Goal: Information Seeking & Learning: Learn about a topic

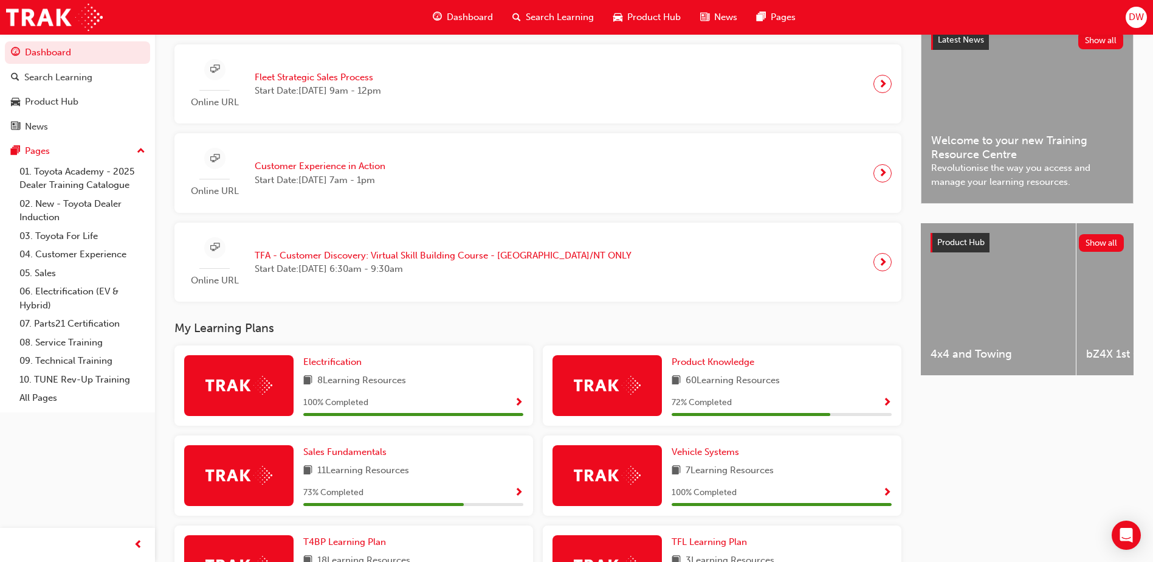
scroll to position [304, 0]
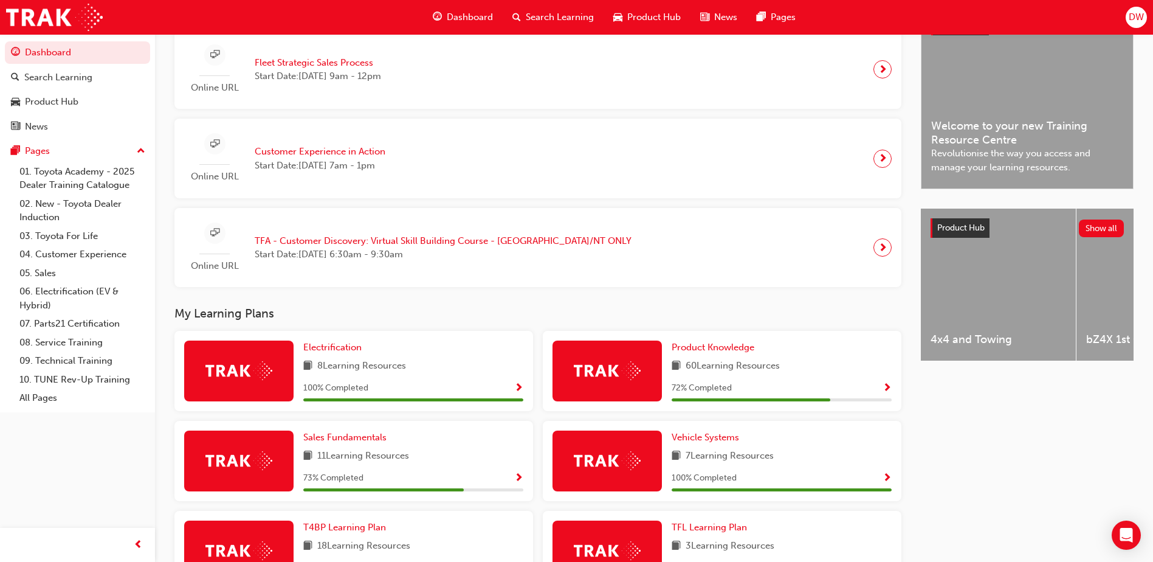
click at [558, 18] on span "Search Learning" at bounding box center [560, 17] width 68 height 14
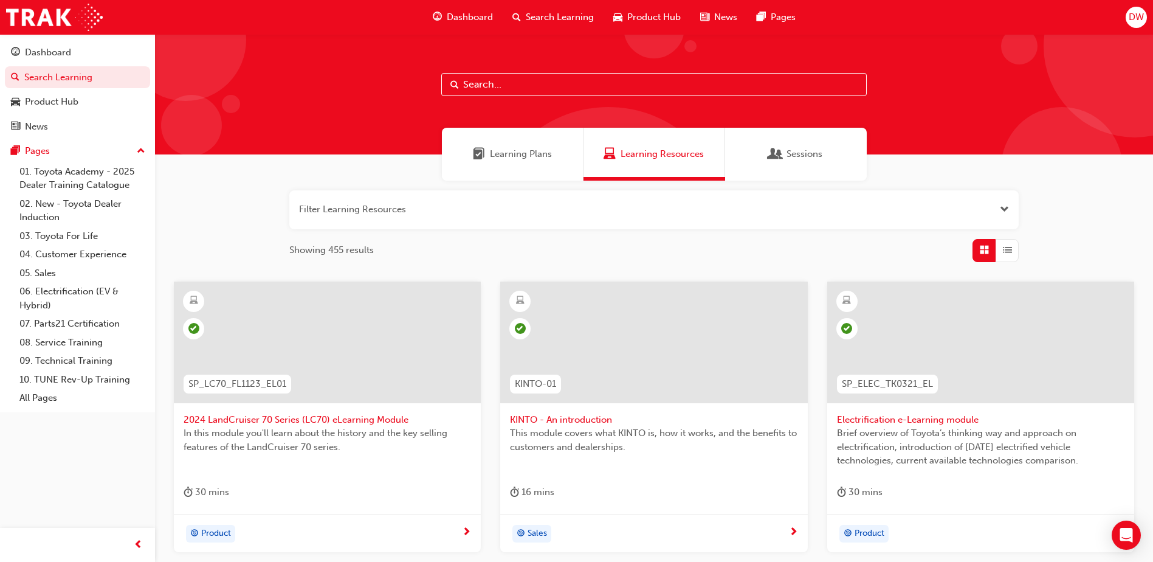
click at [484, 83] on input "text" at bounding box center [654, 84] width 426 height 23
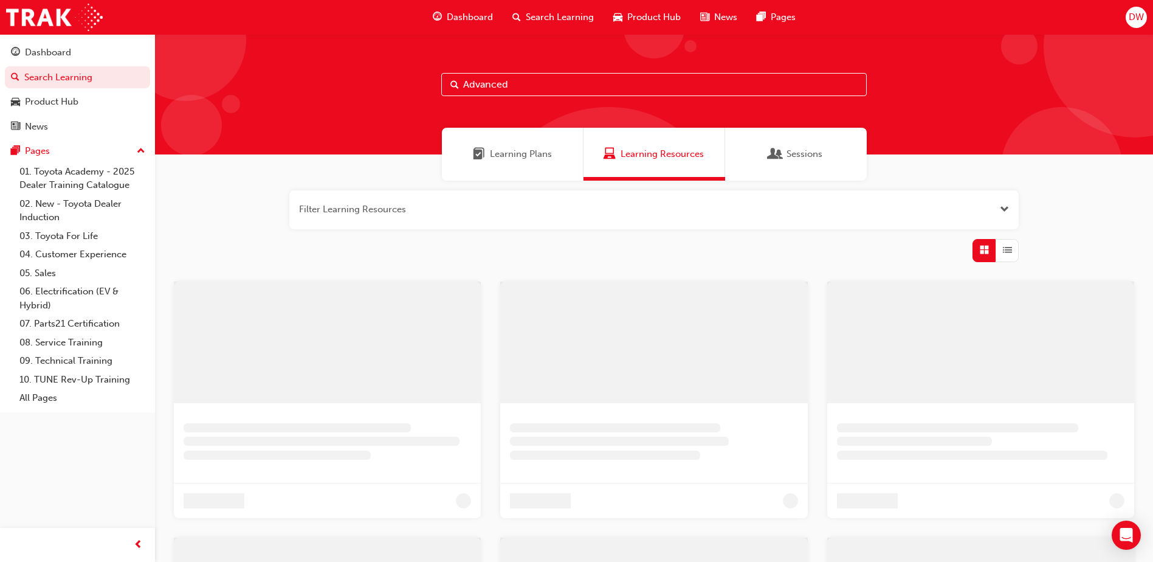
click at [536, 86] on input "Advanced" at bounding box center [654, 84] width 426 height 23
type input "Advanced Fleet Sales"
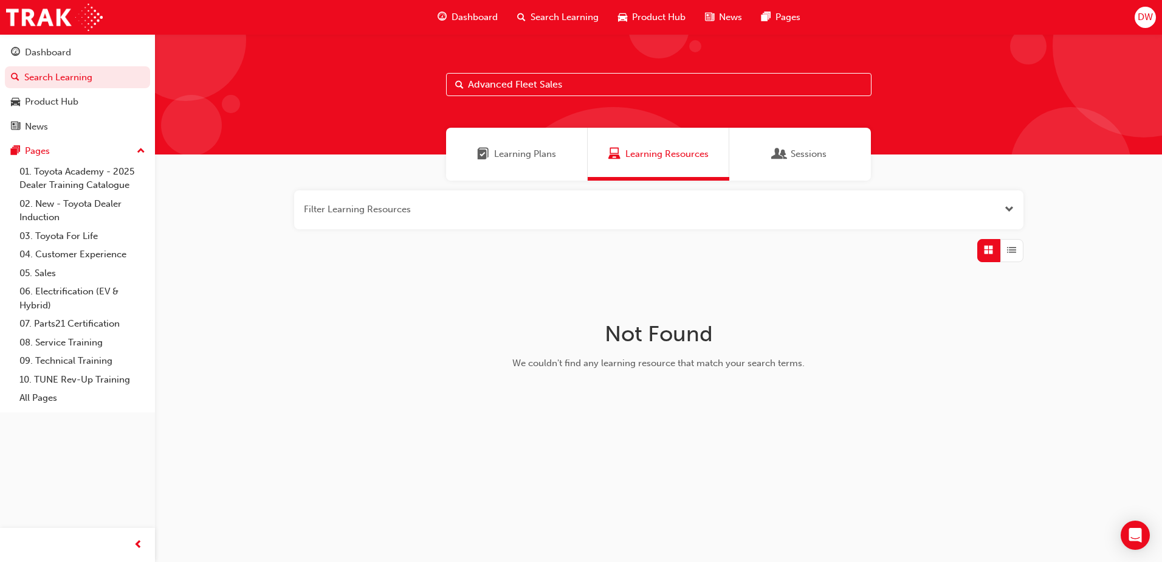
click at [518, 154] on span "Learning Plans" at bounding box center [525, 154] width 62 height 14
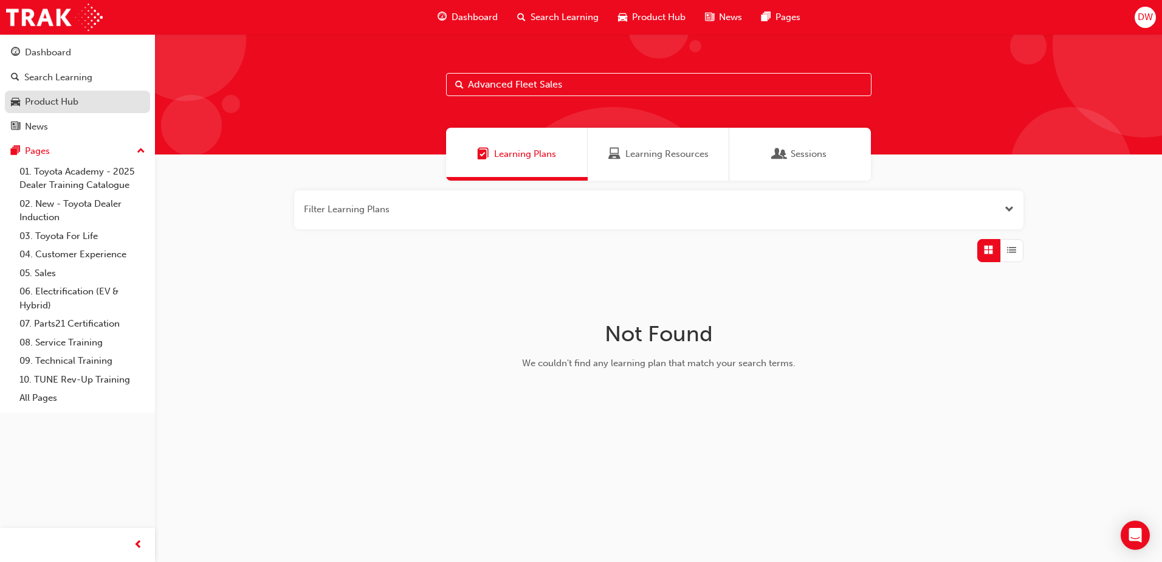
click at [43, 100] on div "Product Hub" at bounding box center [51, 102] width 53 height 14
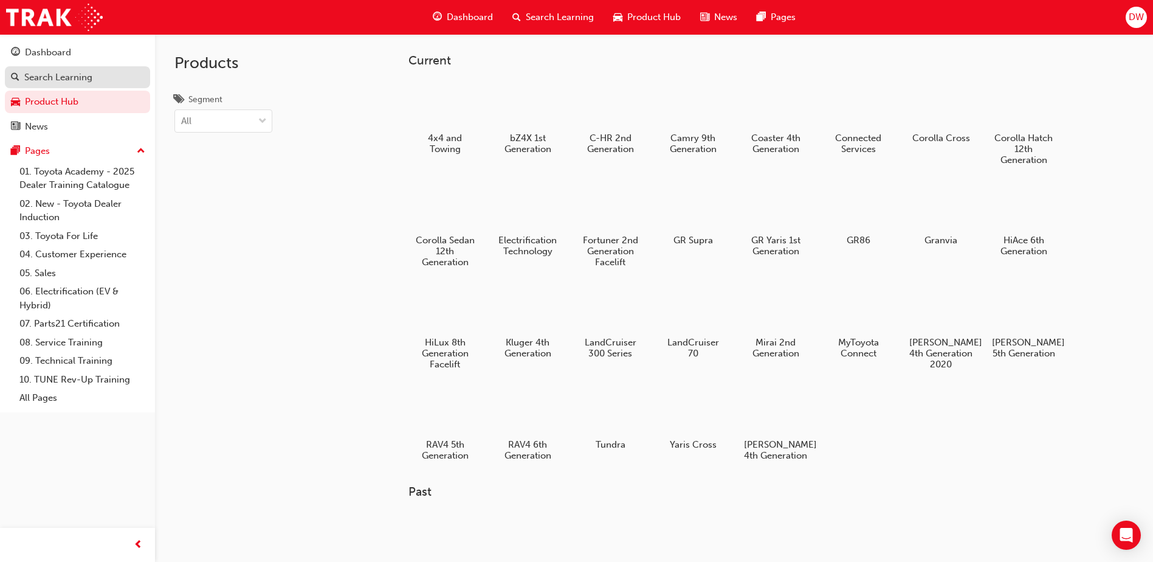
click at [53, 77] on div "Search Learning" at bounding box center [58, 78] width 68 height 14
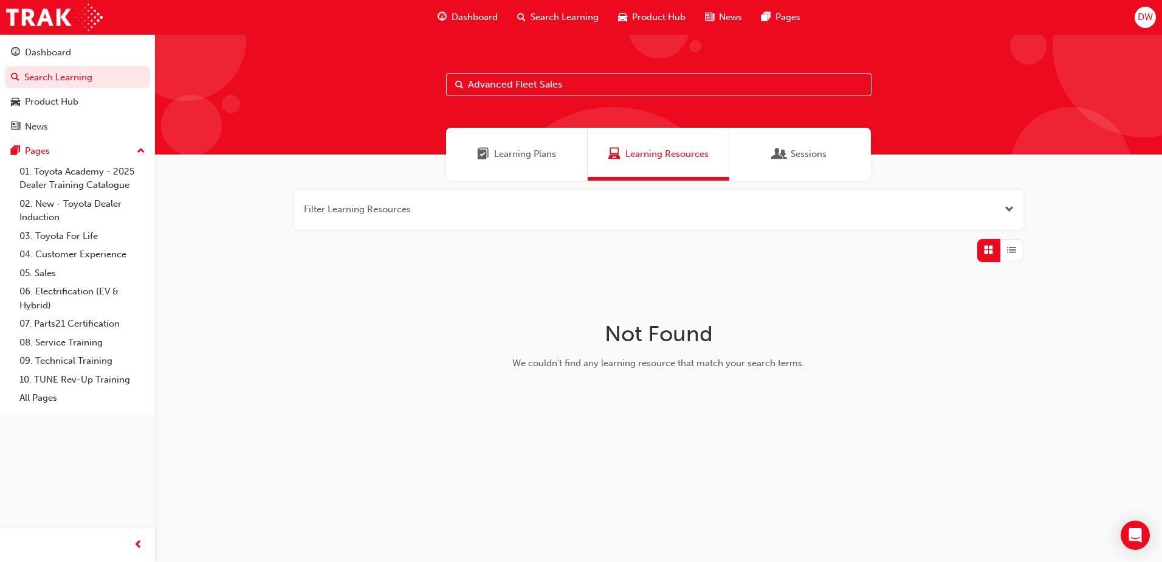
click at [513, 84] on input "Advanced Fleet Sales" at bounding box center [659, 84] width 426 height 23
type input "Fleet Sales"
click at [551, 16] on span "Search Learning" at bounding box center [565, 17] width 68 height 14
click at [474, 15] on span "Dashboard" at bounding box center [475, 17] width 46 height 14
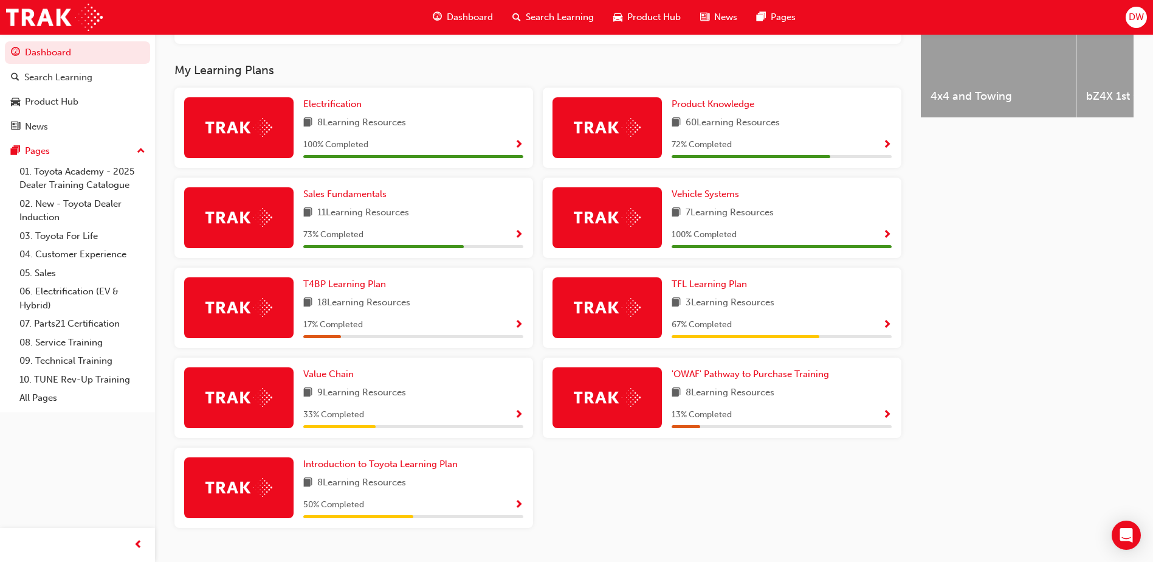
scroll to position [578, 0]
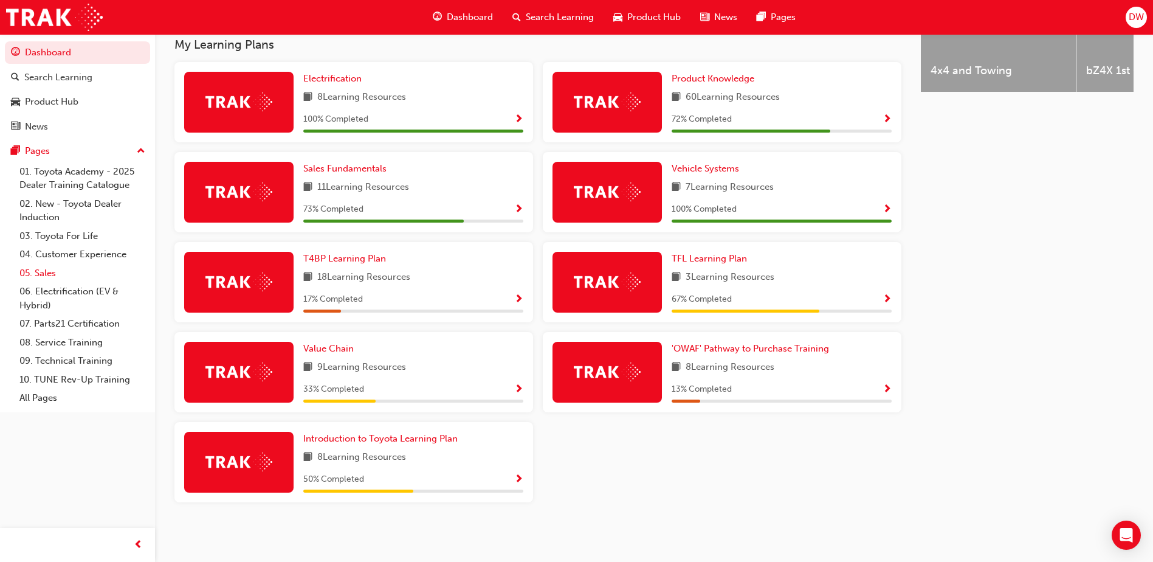
click at [45, 273] on link "05. Sales" at bounding box center [83, 273] width 136 height 19
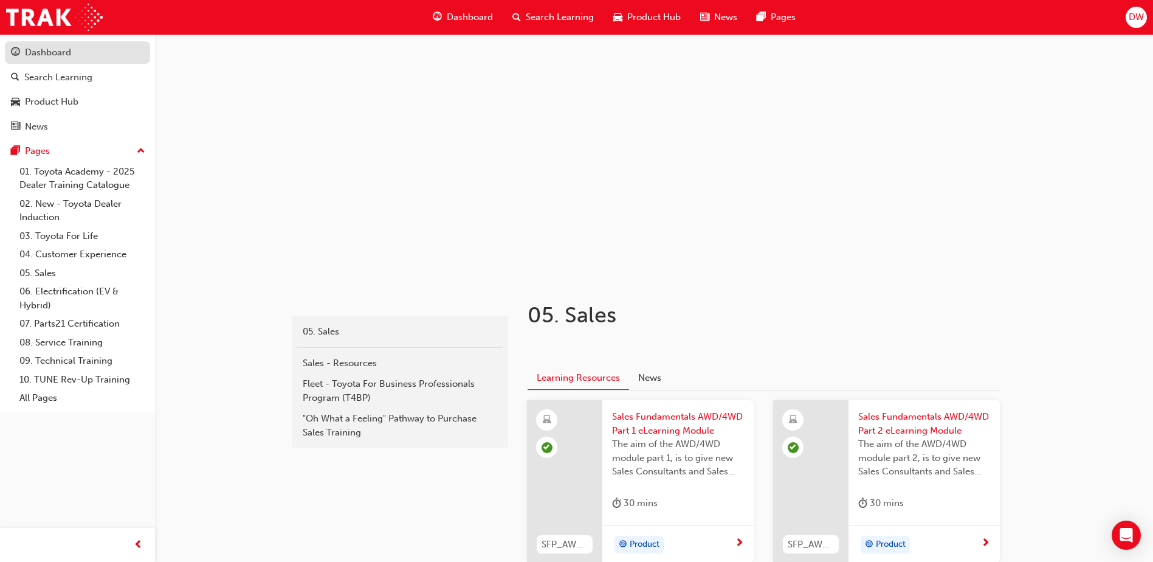
click at [57, 54] on div "Dashboard" at bounding box center [48, 53] width 46 height 14
